Goal: Obtain resource: Obtain resource

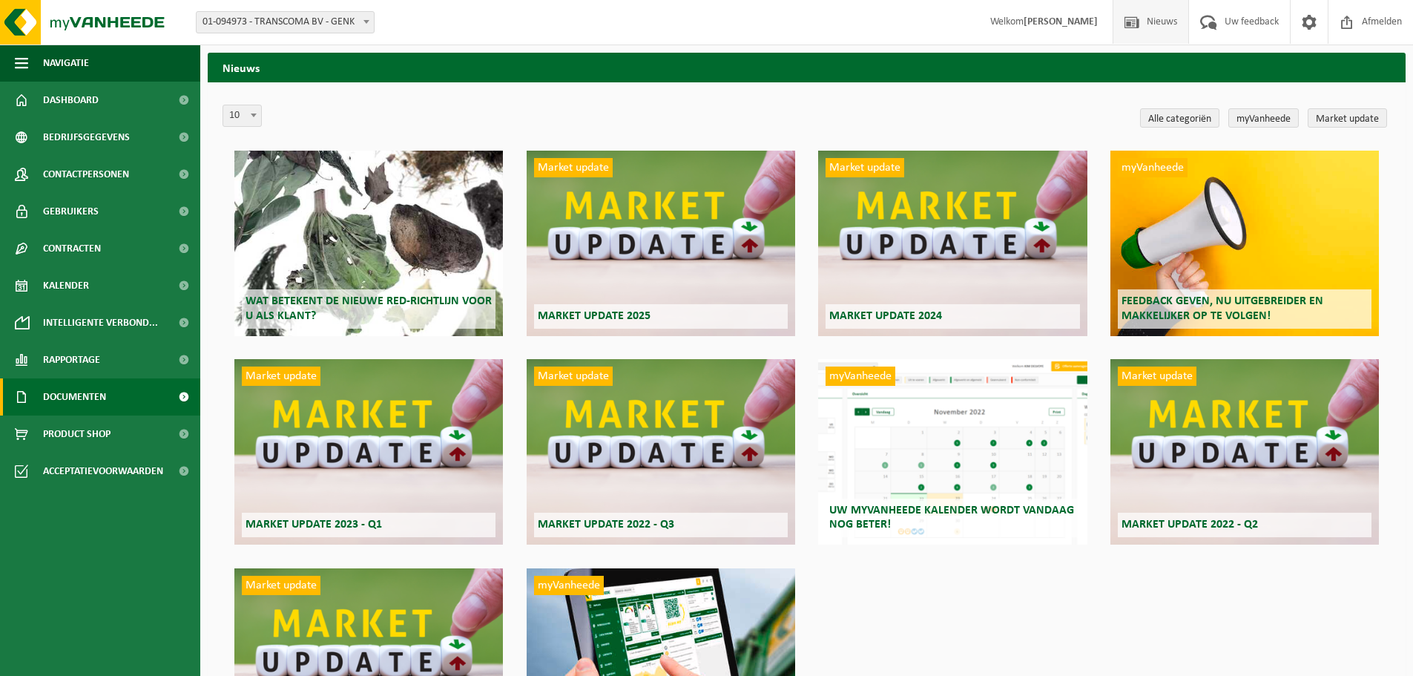
click at [99, 409] on span "Documenten" at bounding box center [74, 396] width 63 height 37
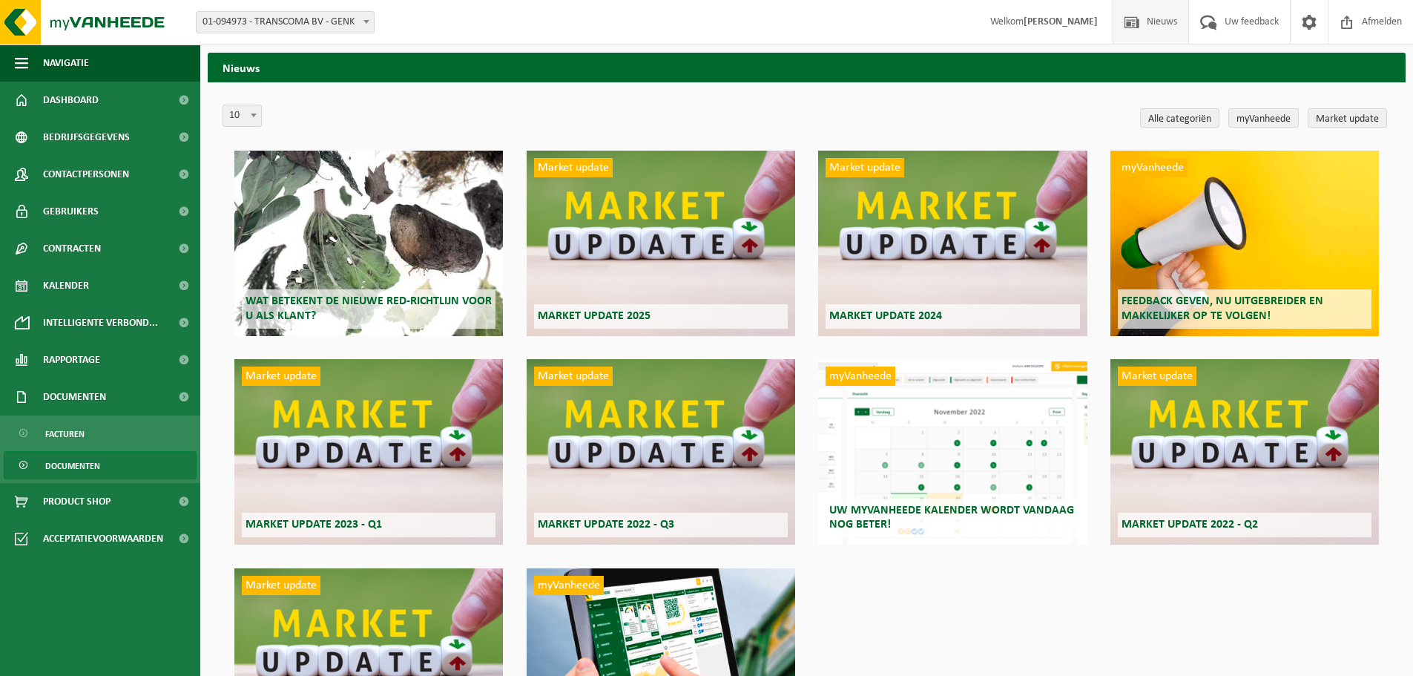
click at [97, 463] on span "Documenten" at bounding box center [72, 466] width 55 height 28
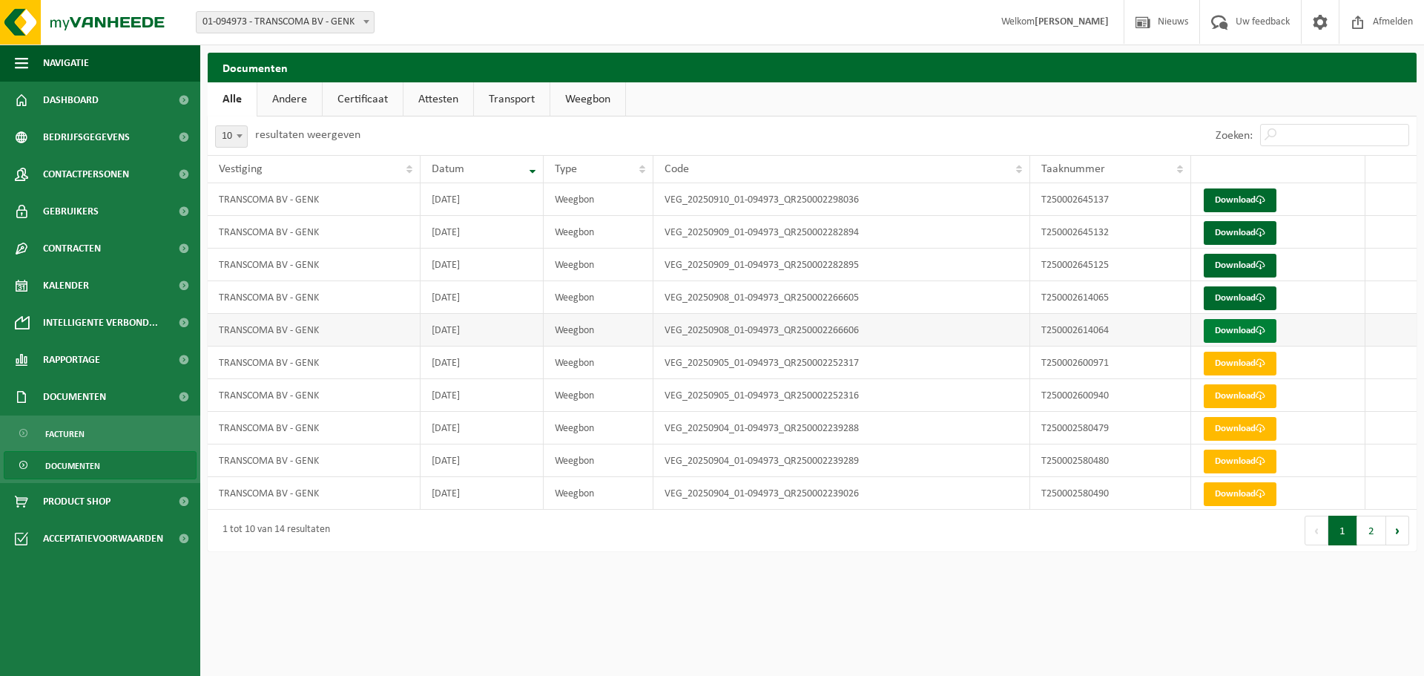
click at [1242, 328] on link "Download" at bounding box center [1239, 331] width 73 height 24
click at [1241, 300] on link "Download" at bounding box center [1239, 298] width 73 height 24
click at [1237, 263] on link "Download" at bounding box center [1239, 266] width 73 height 24
click at [1236, 231] on link "Download" at bounding box center [1239, 233] width 73 height 24
click at [1235, 201] on link "Download" at bounding box center [1239, 200] width 73 height 24
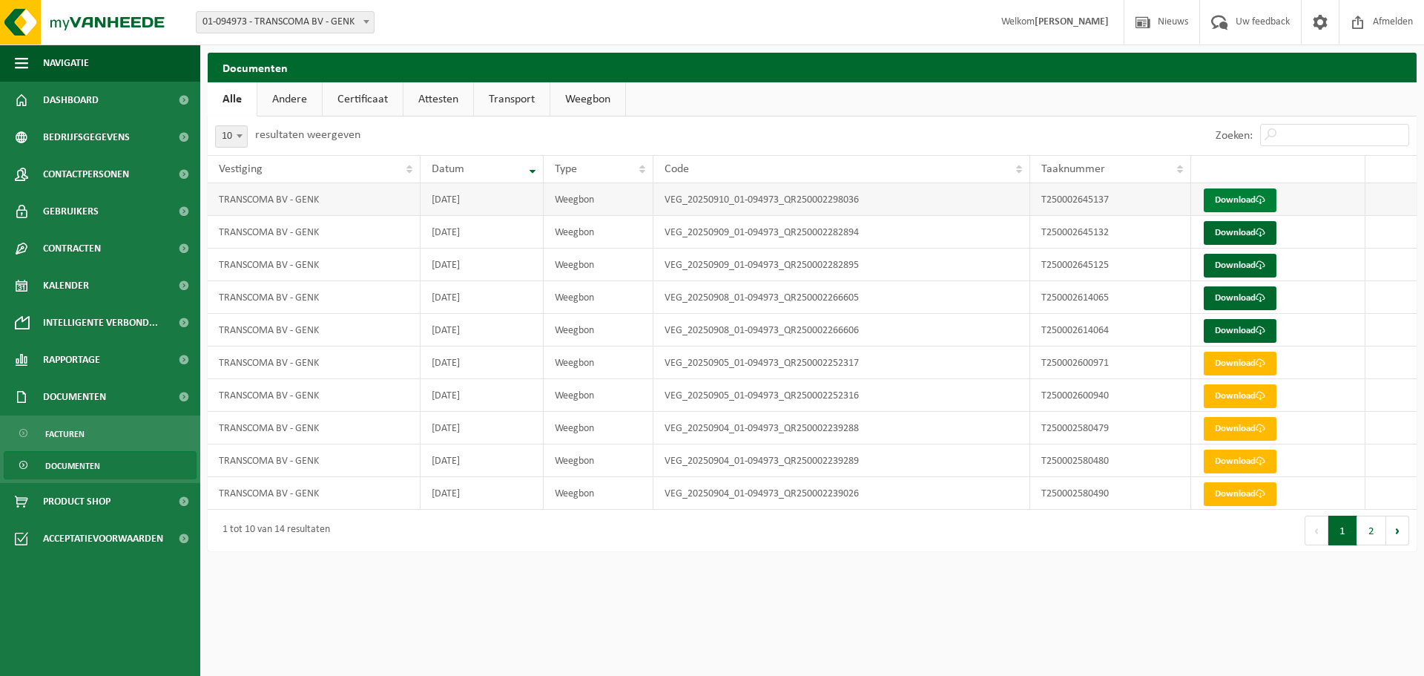
click at [1212, 203] on link "Download" at bounding box center [1239, 200] width 73 height 24
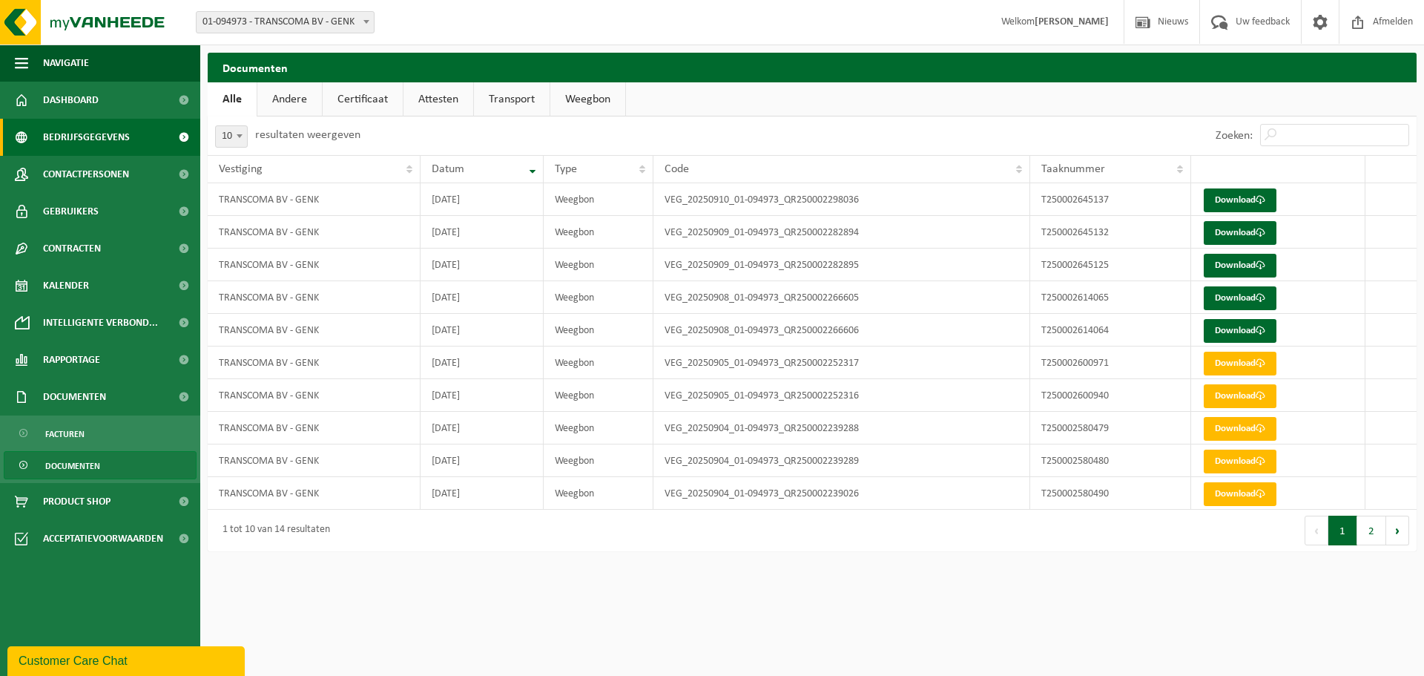
click at [133, 139] on link "Bedrijfsgegevens" at bounding box center [100, 137] width 200 height 37
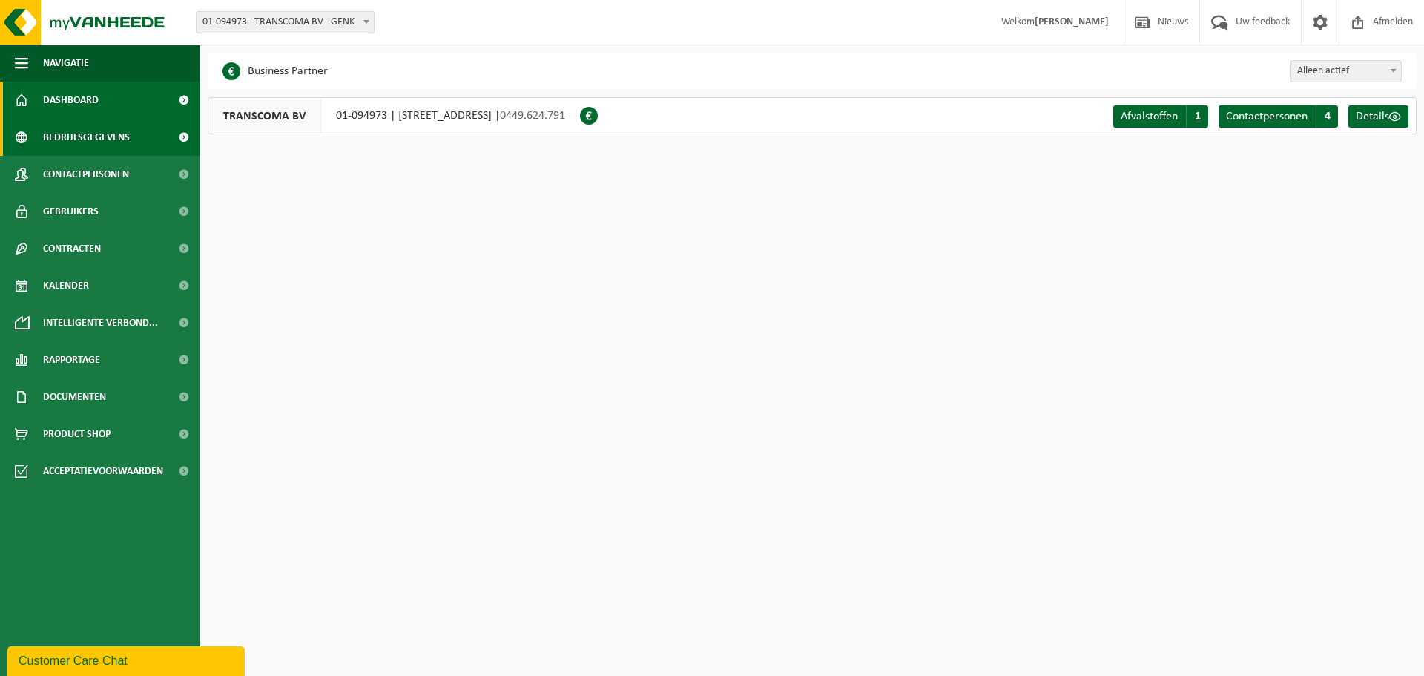
click at [60, 96] on span "Dashboard" at bounding box center [71, 100] width 56 height 37
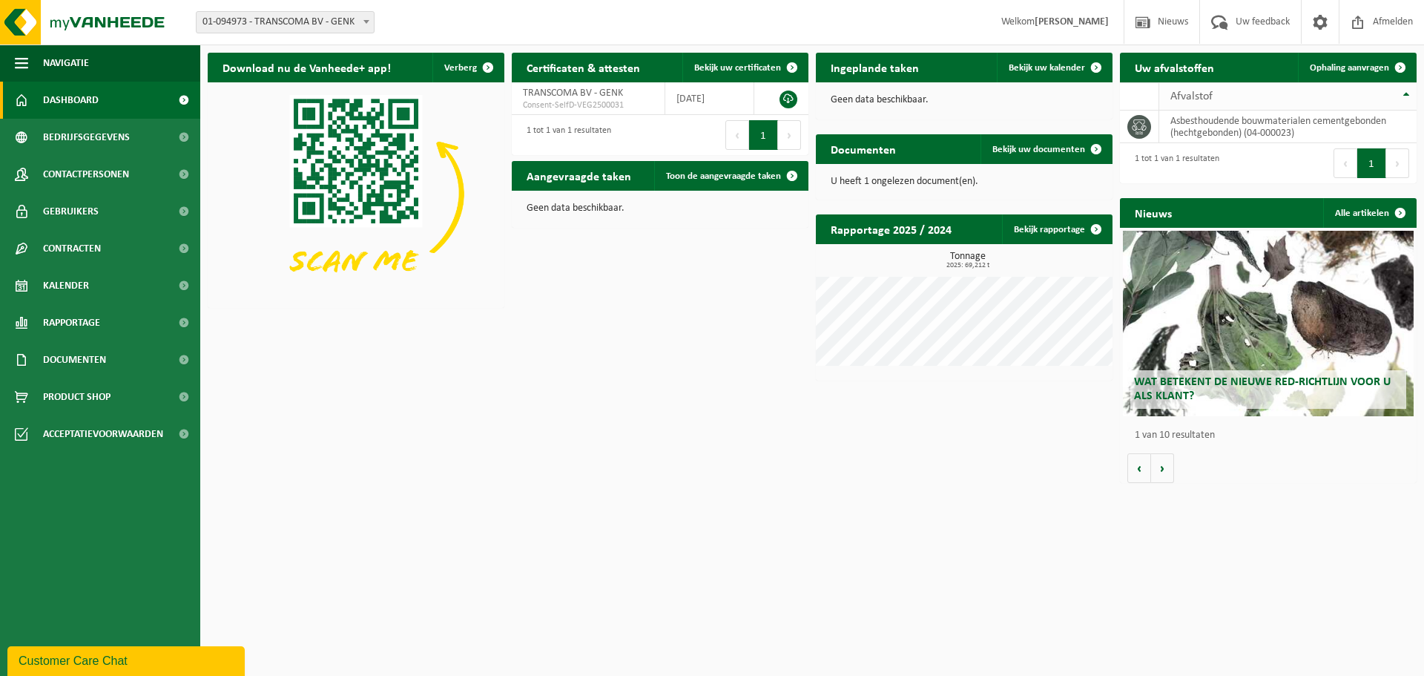
click at [1172, 98] on span "Afvalstof" at bounding box center [1191, 96] width 42 height 12
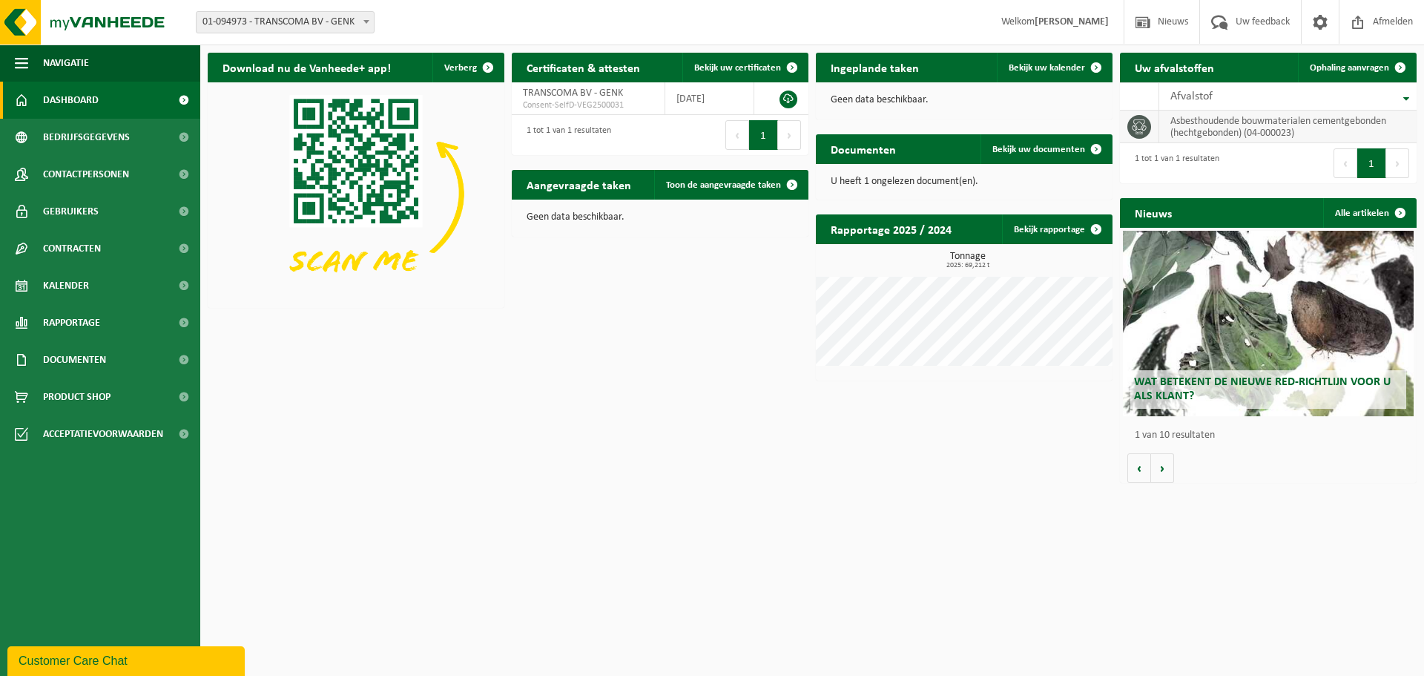
click at [1176, 132] on td "asbesthoudende bouwmaterialen cementgebonden (hechtgebonden) (04-000023)" at bounding box center [1287, 126] width 257 height 33
click at [122, 96] on link "Dashboard" at bounding box center [100, 100] width 200 height 37
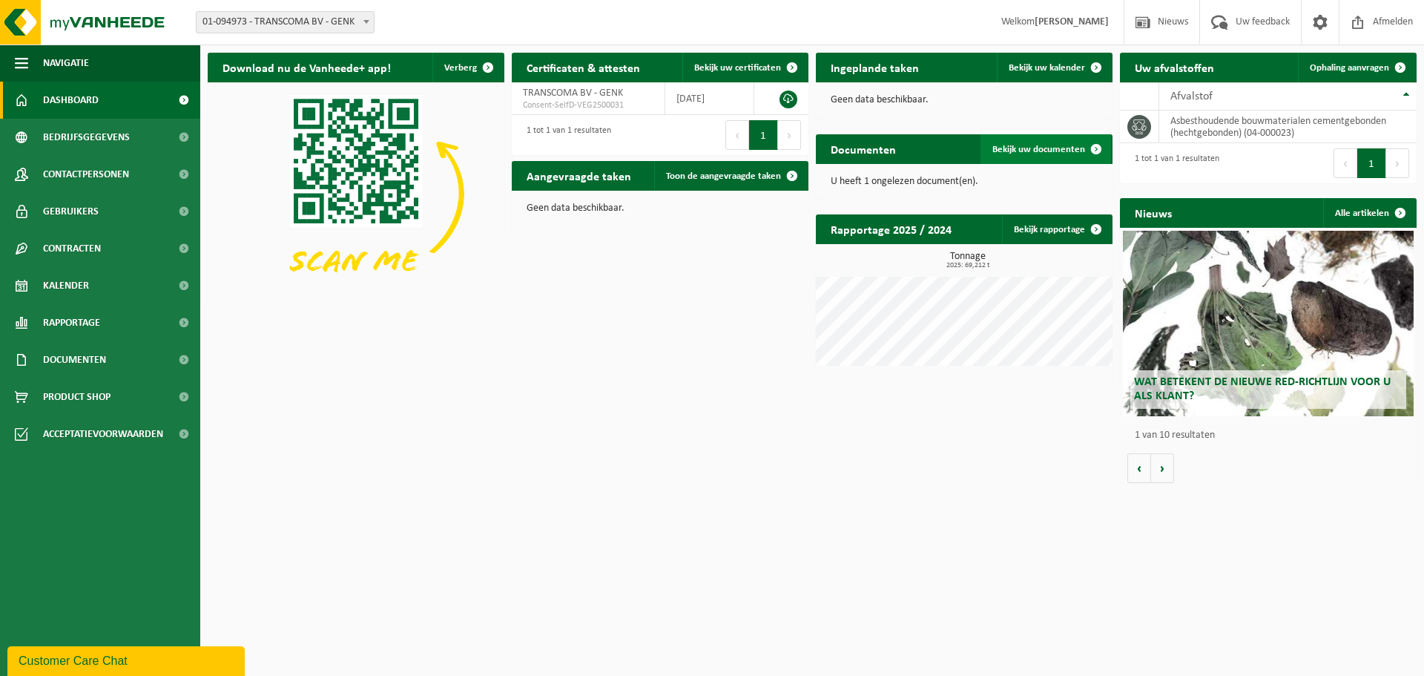
click at [1062, 151] on span "Bekijk uw documenten" at bounding box center [1038, 150] width 93 height 10
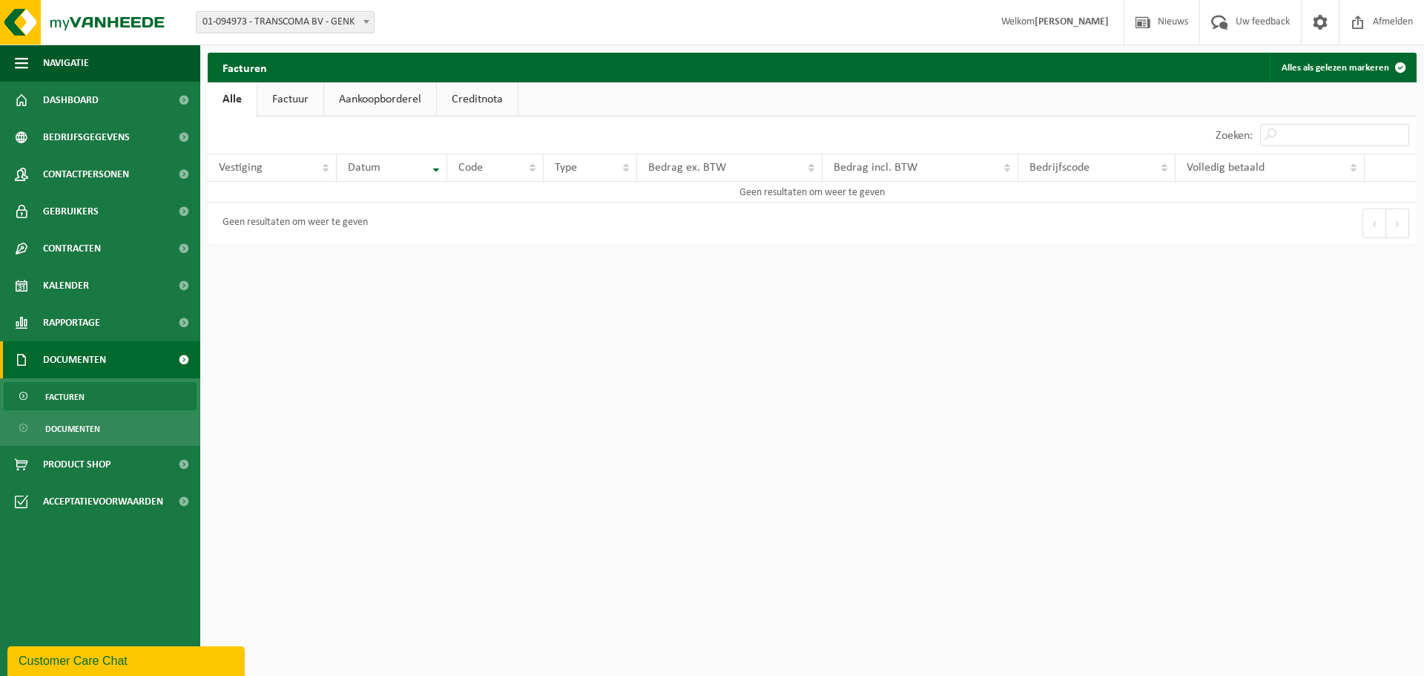
click at [297, 108] on link "Factuur" at bounding box center [290, 99] width 66 height 34
click at [386, 107] on link "Aankoopborderel" at bounding box center [382, 99] width 112 height 34
click at [487, 103] on link "Creditnota" at bounding box center [483, 99] width 81 height 34
click at [219, 96] on link "Alle" at bounding box center [232, 99] width 48 height 34
click at [107, 466] on span "Product Shop" at bounding box center [76, 464] width 67 height 37
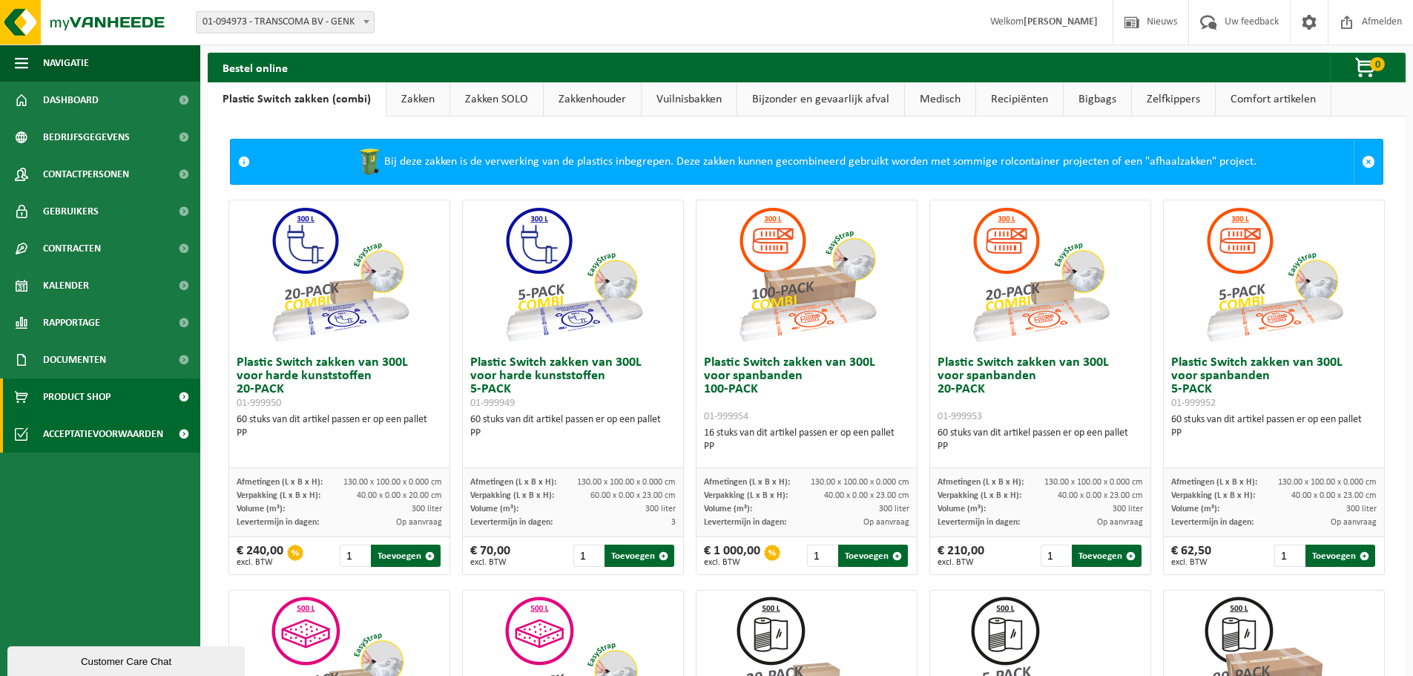
click at [93, 432] on span "Acceptatievoorwaarden" at bounding box center [103, 433] width 120 height 37
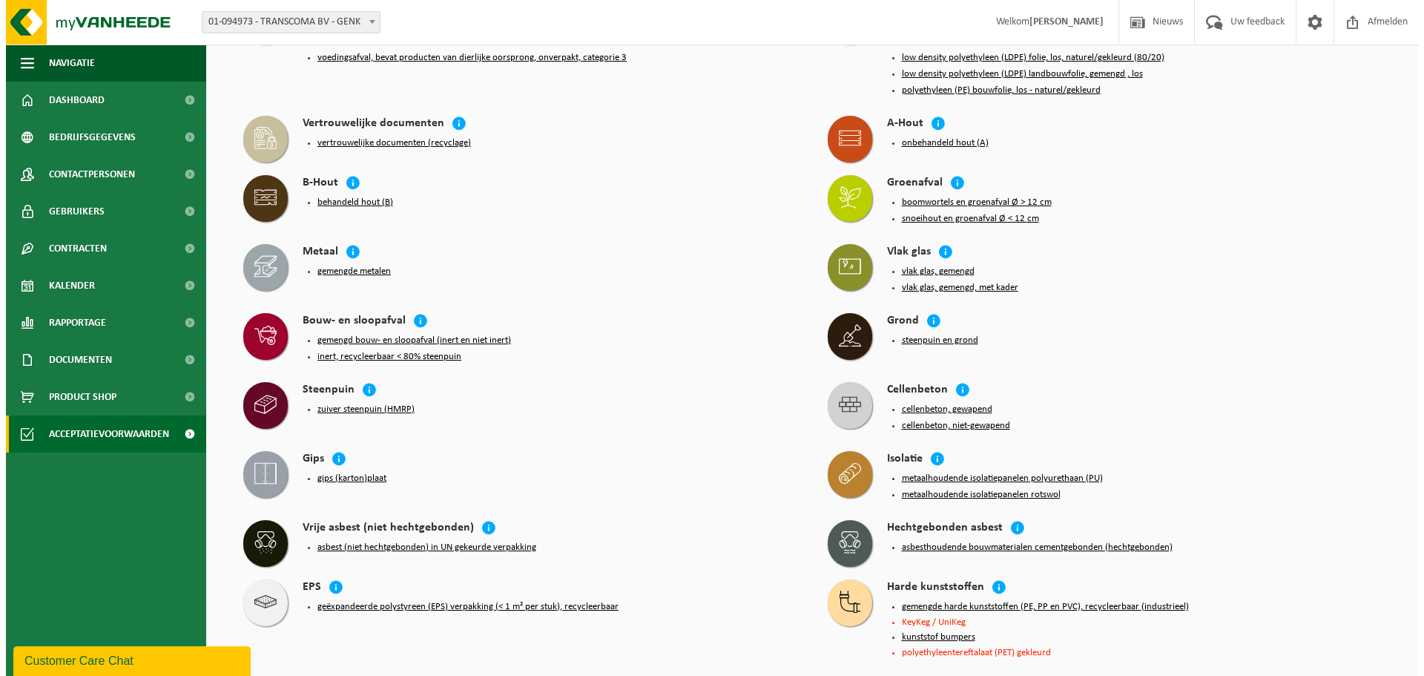
scroll to position [410, 0]
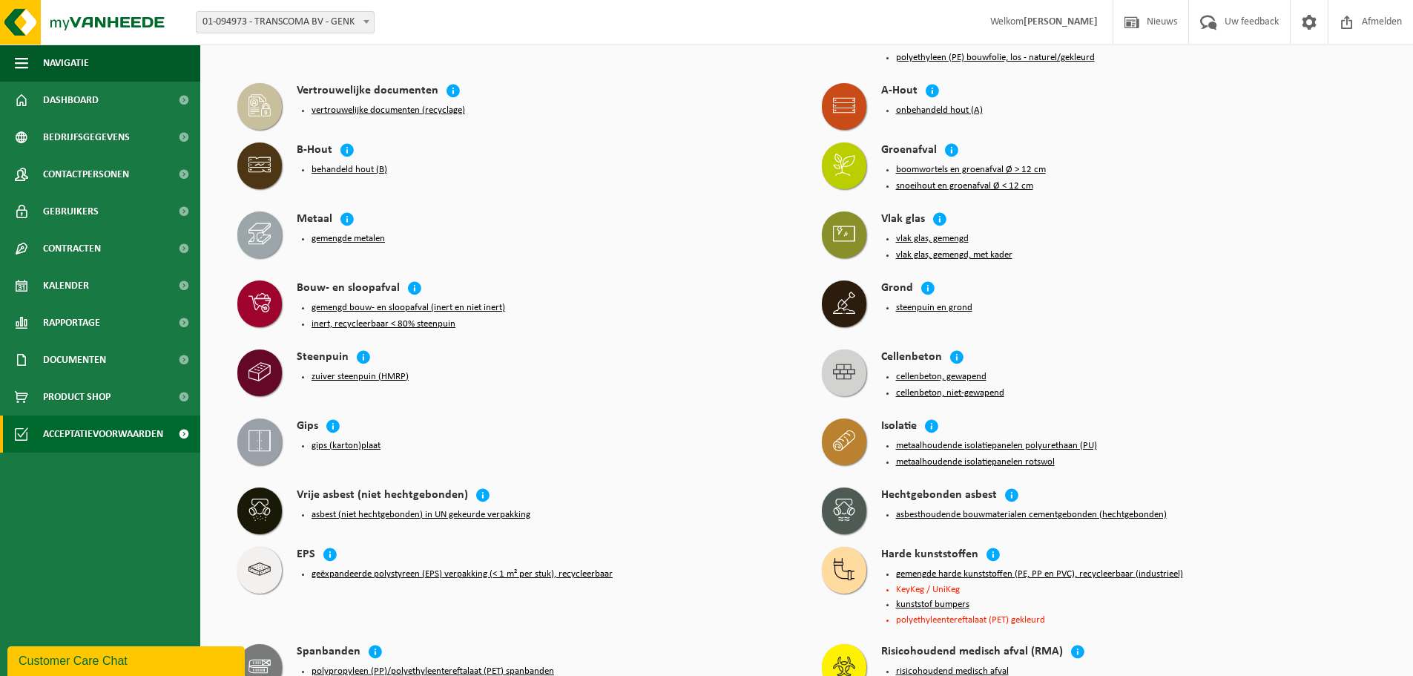
click at [1022, 509] on button "asbesthoudende bouwmaterialen cementgebonden (hechtgebonden)" at bounding box center [1031, 515] width 271 height 12
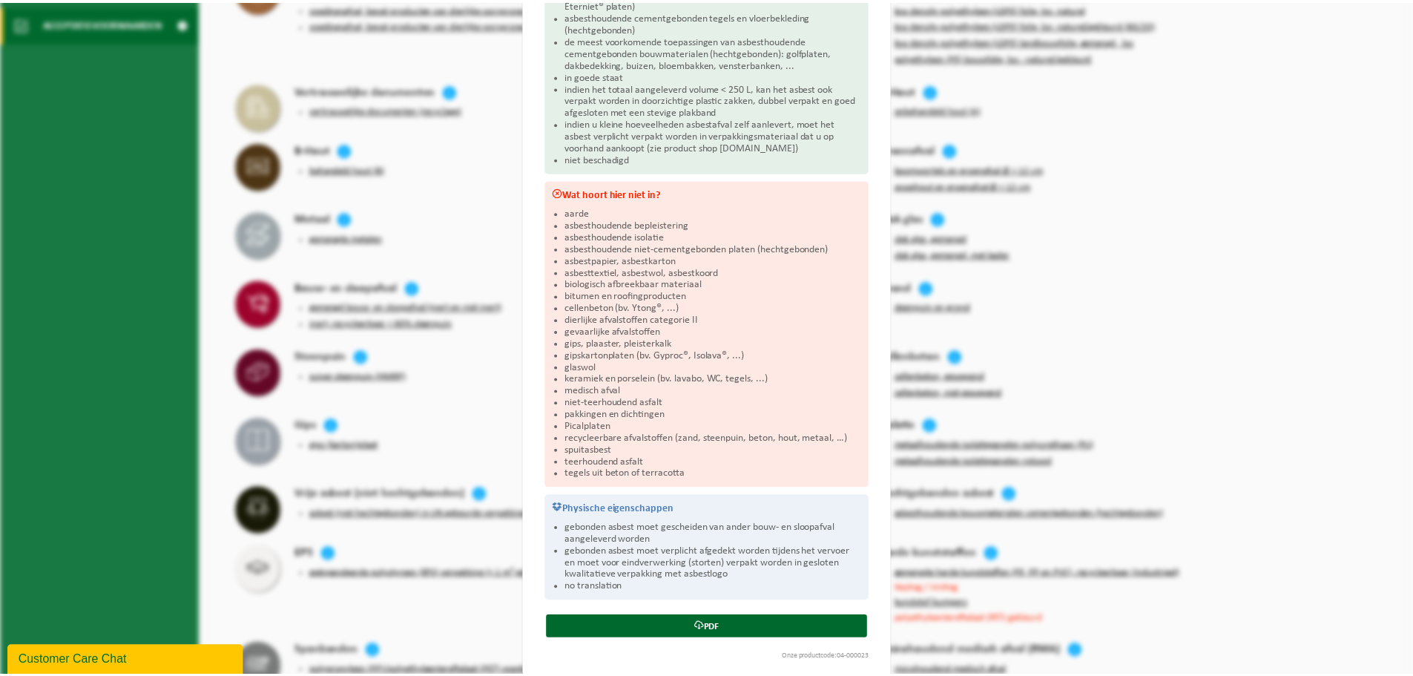
scroll to position [248, 0]
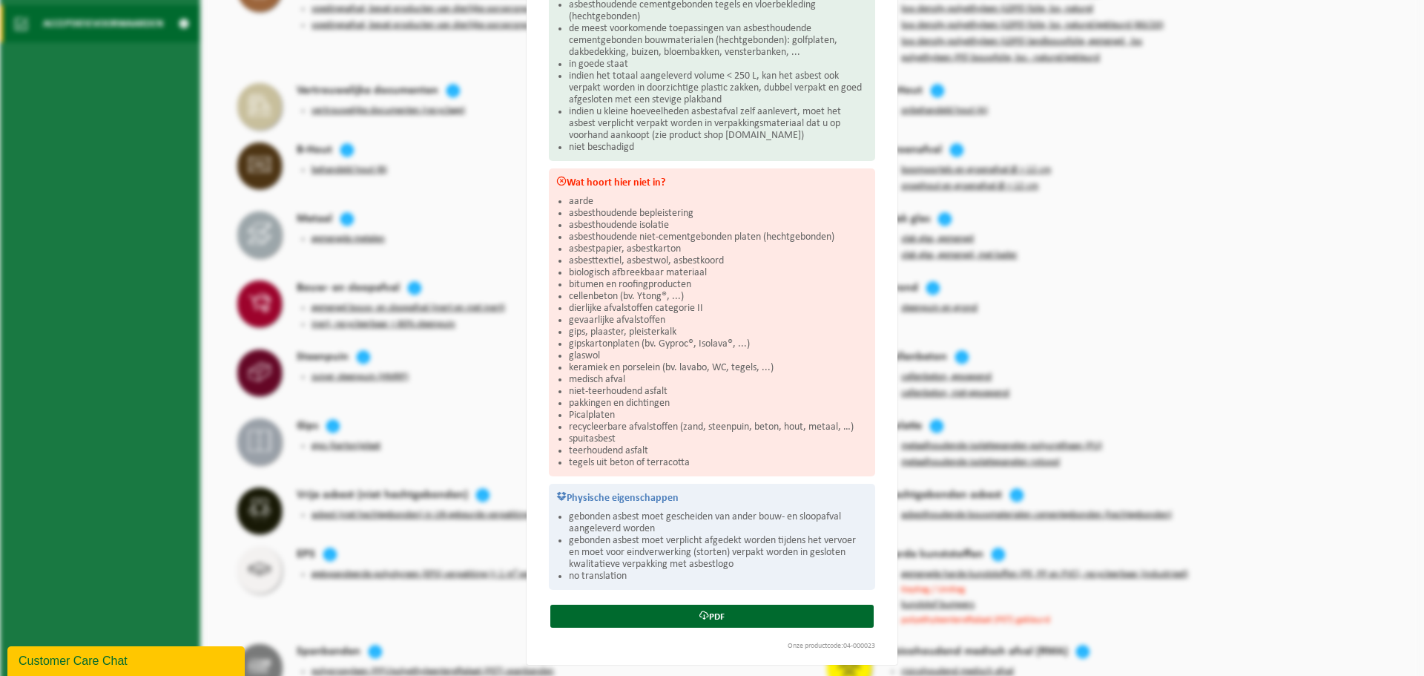
click at [159, 419] on div "Asbesthoudende bouwmaterialen cementgebonden (hechtgebonden) Sluiten Acceptatie…" at bounding box center [712, 338] width 1424 height 676
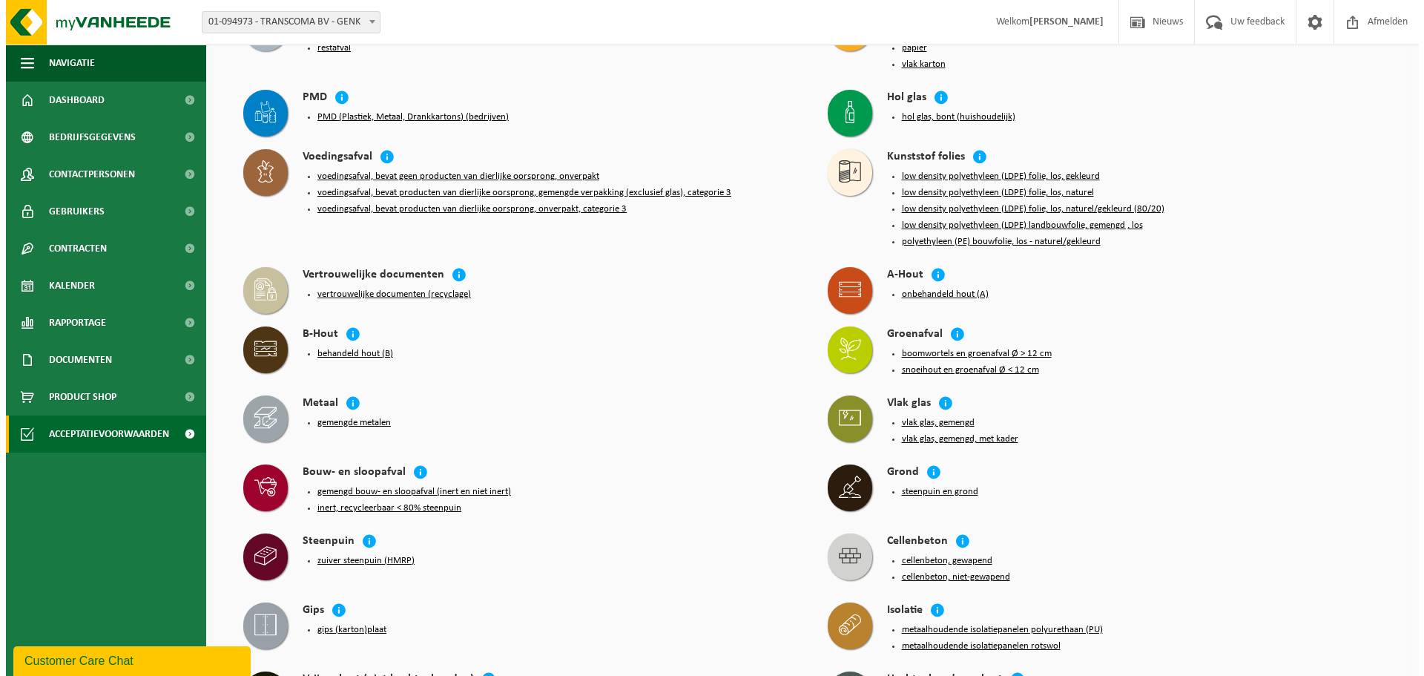
scroll to position [262, 0]
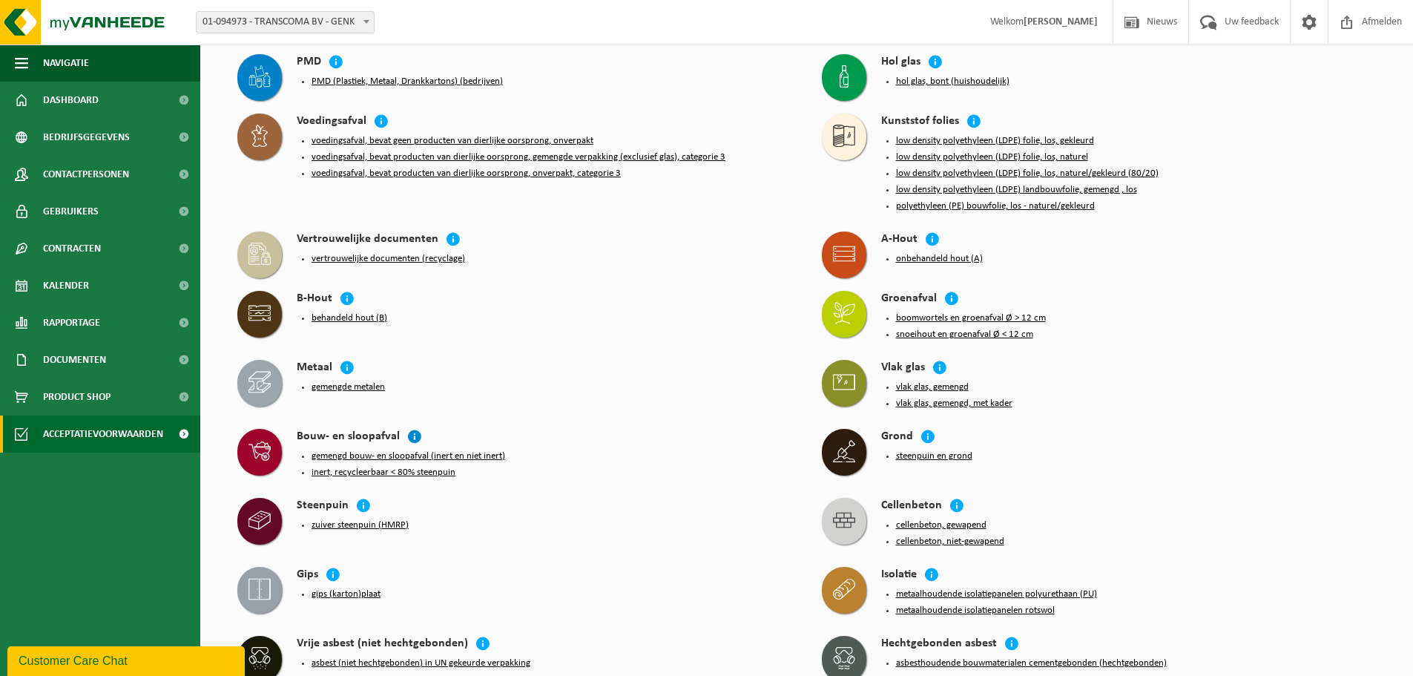
click at [408, 429] on icon at bounding box center [414, 436] width 15 height 15
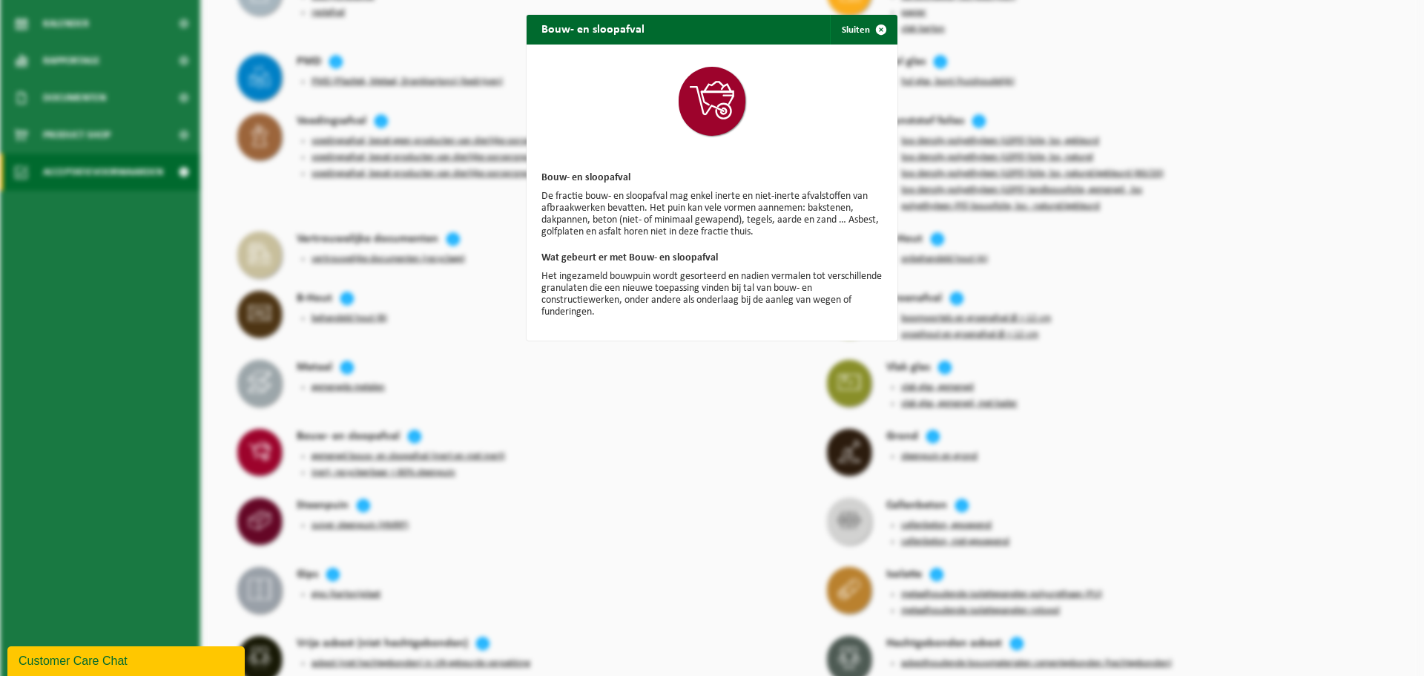
click at [568, 419] on div "Bouw- en sloopafval Sluiten Bouw- en sloopafval De fractie bouw- en sloopafval …" at bounding box center [712, 338] width 1424 height 676
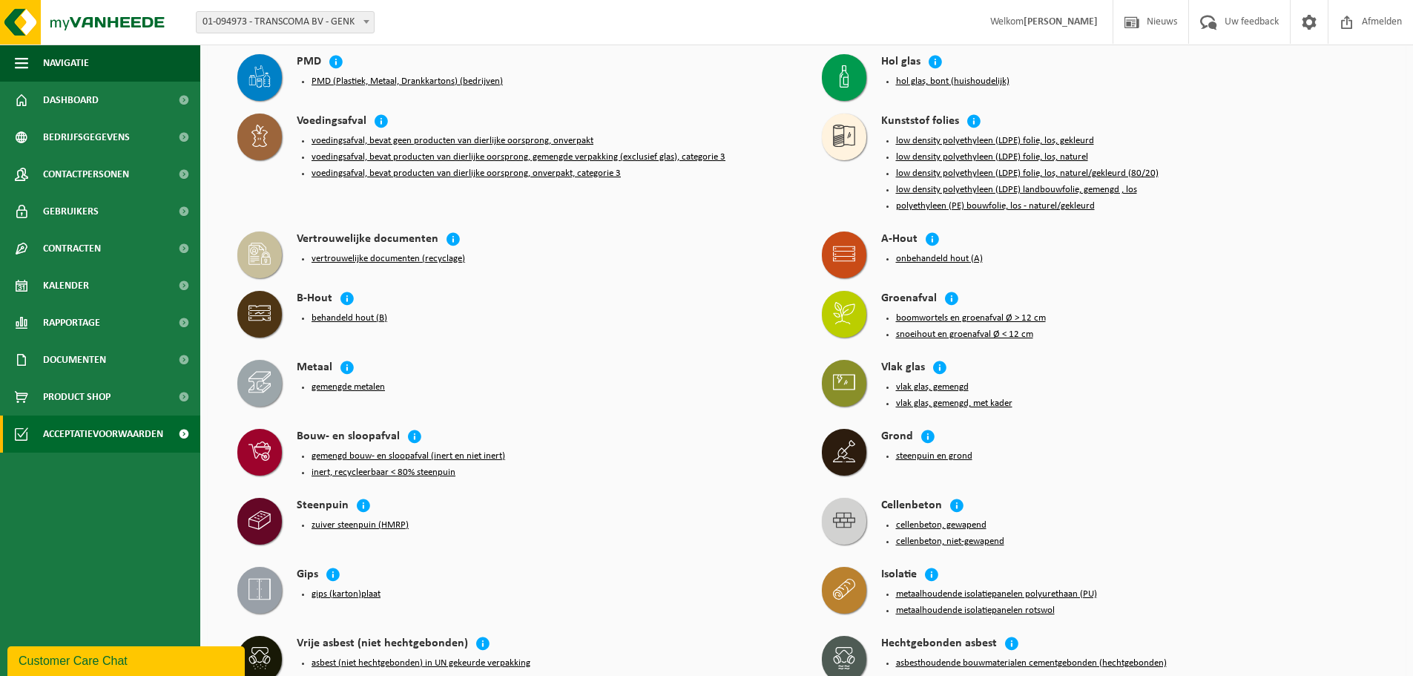
click at [328, 450] on button "gemengd bouw- en sloopafval (inert en niet inert)" at bounding box center [408, 456] width 194 height 12
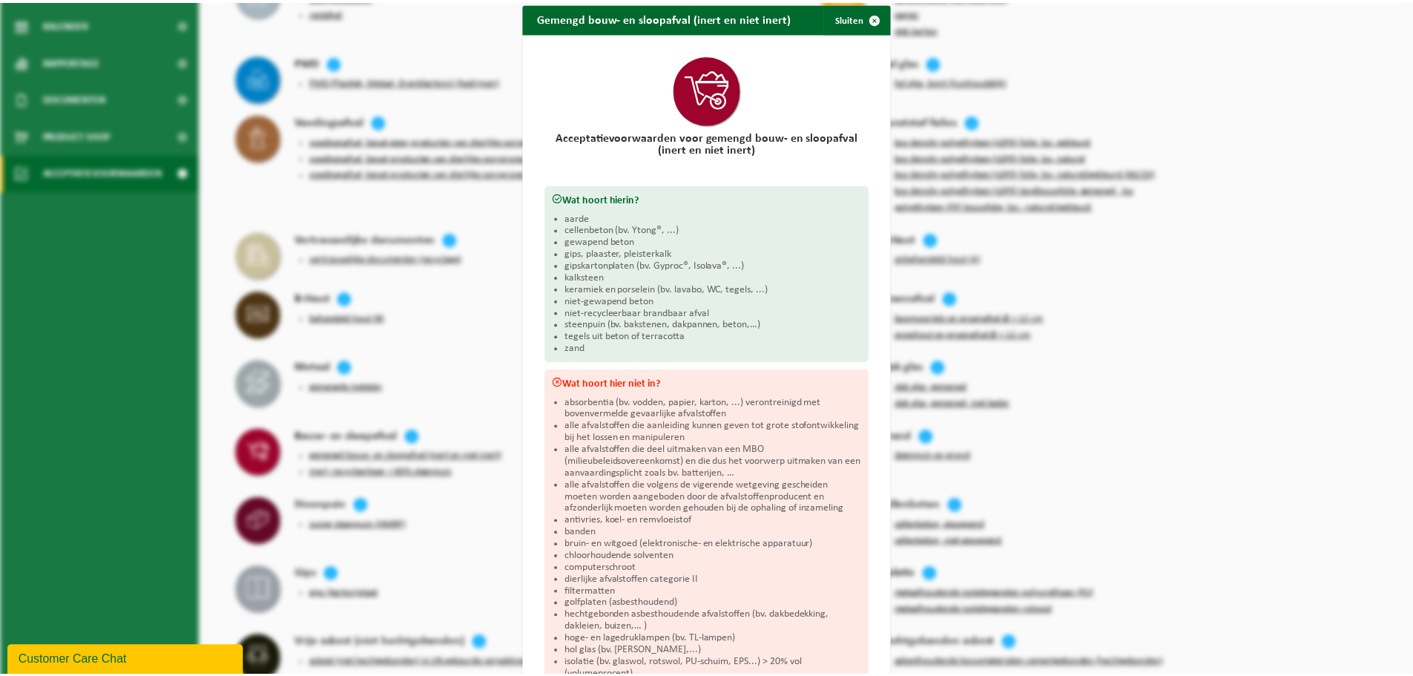
scroll to position [0, 0]
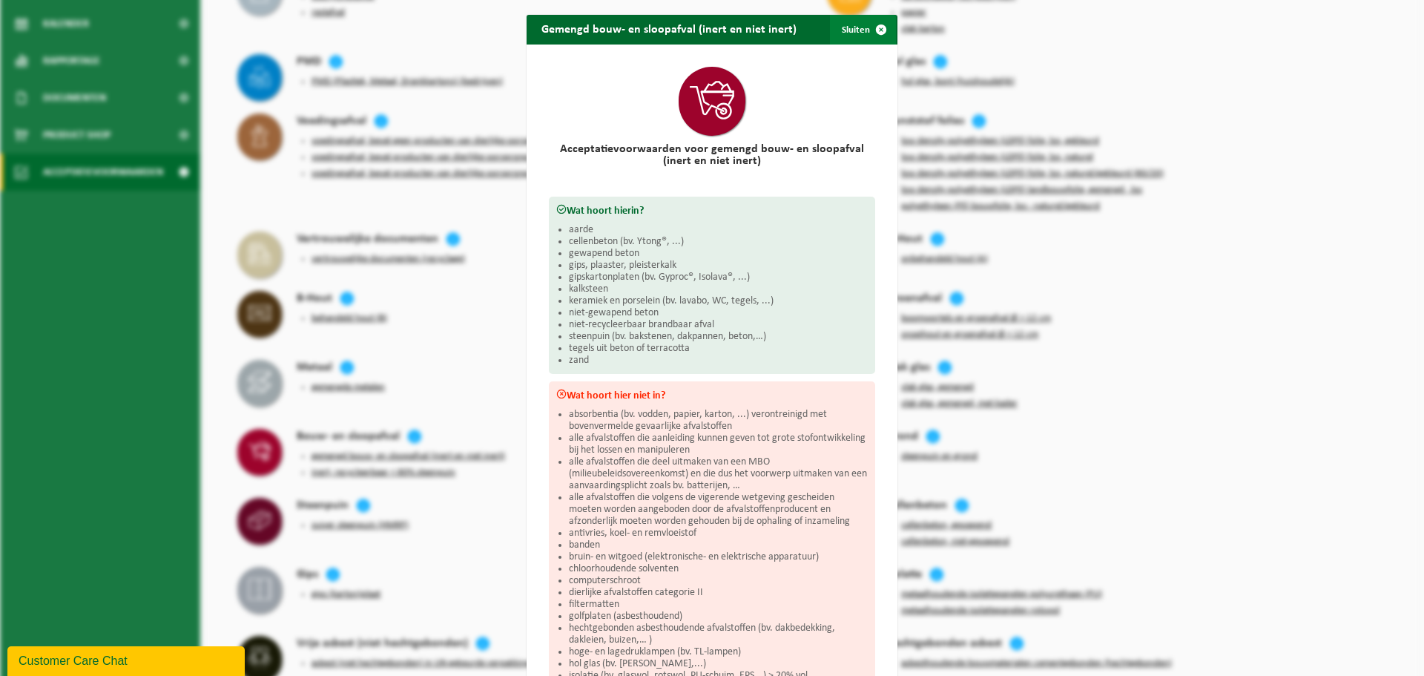
click at [866, 31] on span "button" at bounding box center [881, 30] width 30 height 30
